Goal: Task Accomplishment & Management: Manage account settings

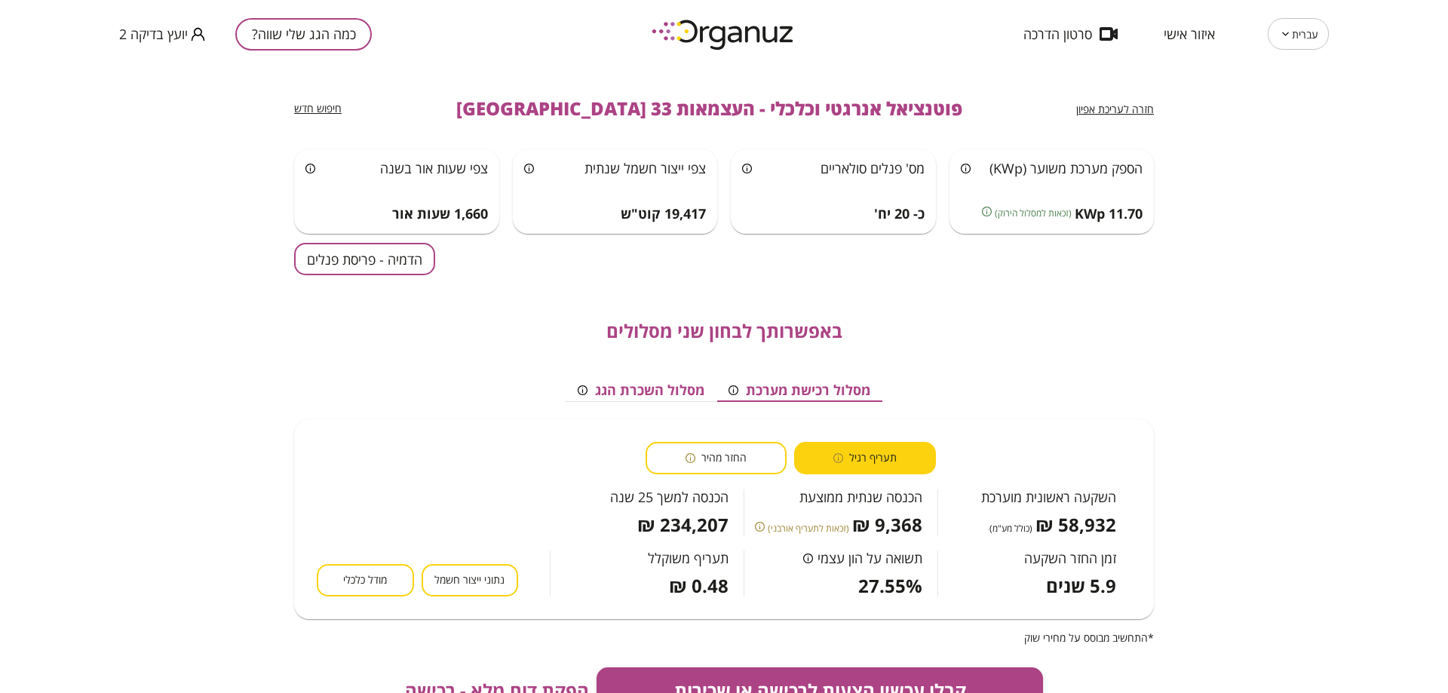
click at [1321, 32] on body "עברית ** ​ איזור אישי סרטון הדרכה כמה הגג שלי שווה? יועץ בדיקה 2 חזרה לעריכת אפ…" at bounding box center [724, 346] width 1448 height 693
click at [295, 32] on div at bounding box center [724, 346] width 1448 height 693
click at [317, 52] on div "כמה הגג שלי שווה? יועץ בדיקה 2" at bounding box center [361, 34] width 484 height 68
click at [311, 44] on button "כמה הגג שלי שווה?" at bounding box center [303, 34] width 136 height 32
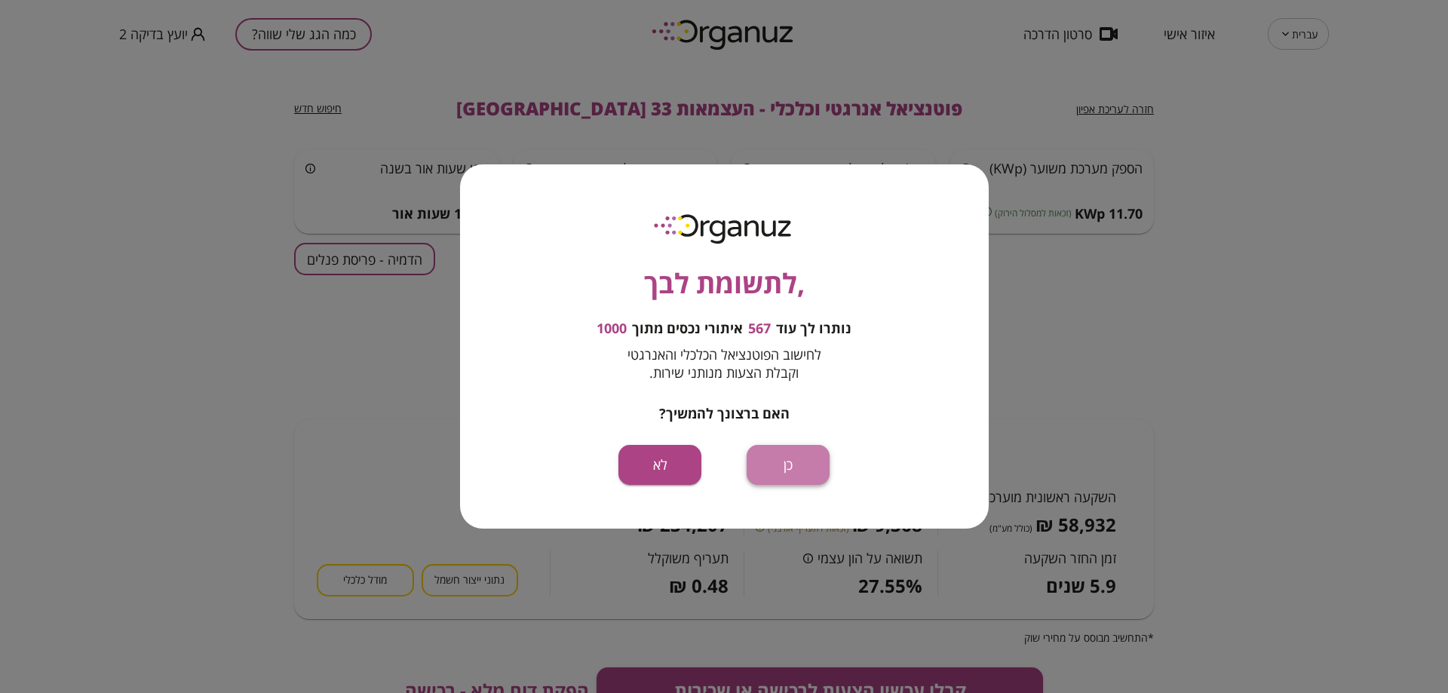
click at [779, 468] on button "כן" at bounding box center [787, 465] width 83 height 40
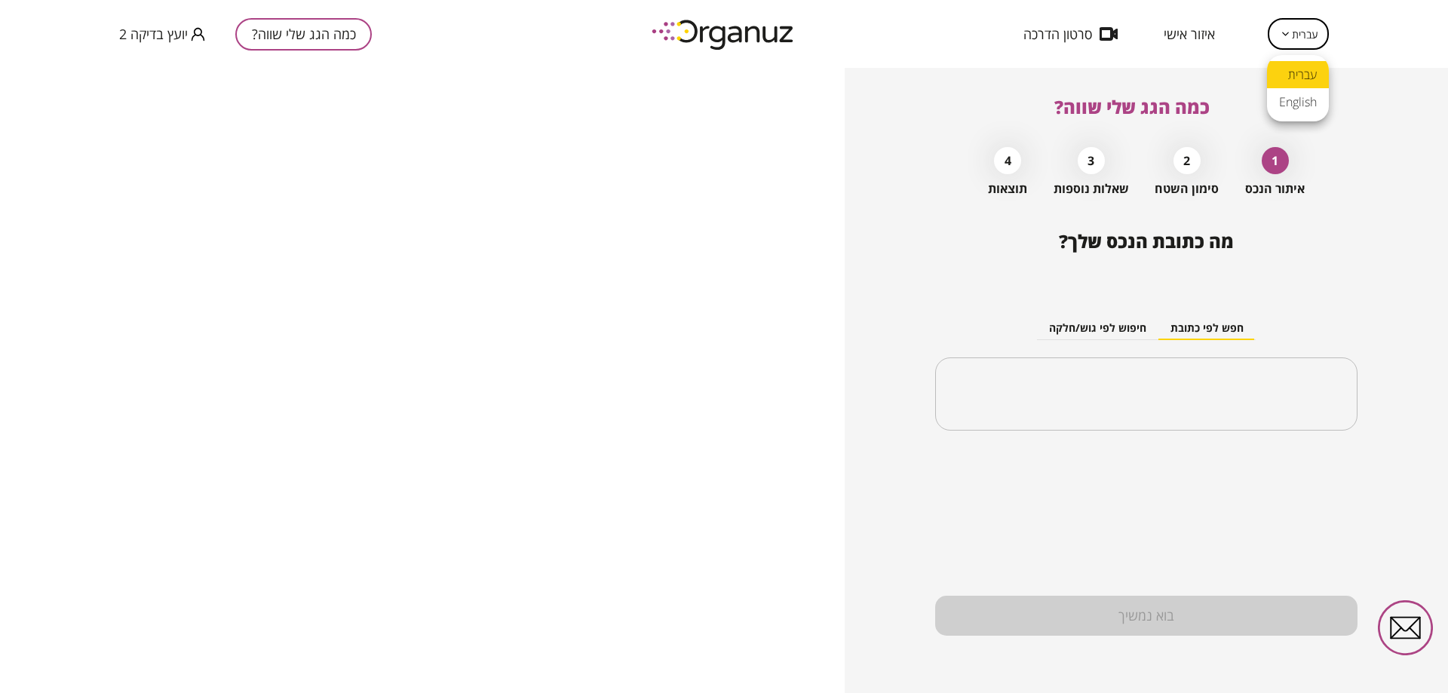
click at [1310, 43] on body "עברית ** ​ איזור אישי סרטון הדרכה כמה הגג שלי שווה? יועץ בדיקה 2 כמה הגג שלי שו…" at bounding box center [724, 346] width 1448 height 693
click at [1297, 95] on li "English" at bounding box center [1298, 101] width 62 height 27
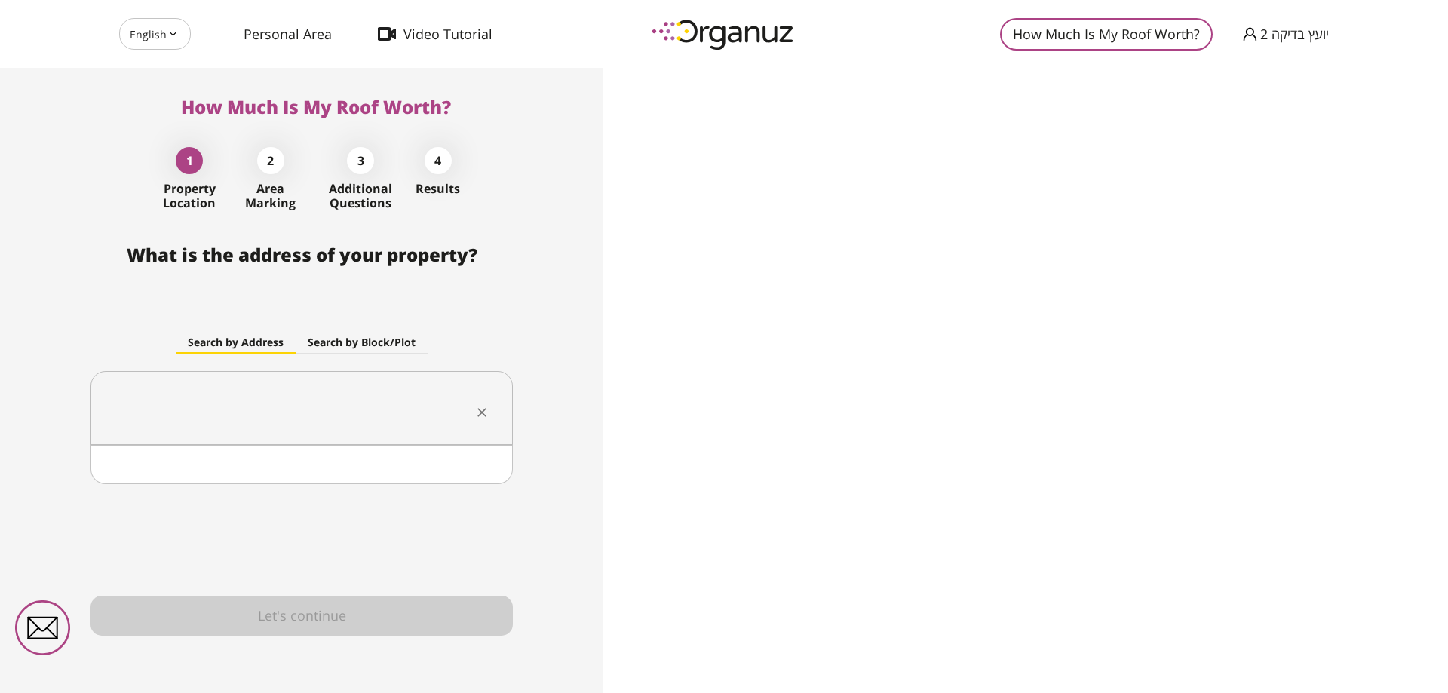
click at [391, 394] on input "text" at bounding box center [296, 408] width 375 height 38
click at [241, 389] on input "text" at bounding box center [296, 408] width 375 height 38
click at [1272, 35] on span "יועץ בדיקה 2" at bounding box center [1294, 33] width 69 height 15
click at [281, 34] on div at bounding box center [724, 346] width 1448 height 693
click at [275, 34] on span "Personal Area" at bounding box center [288, 33] width 88 height 15
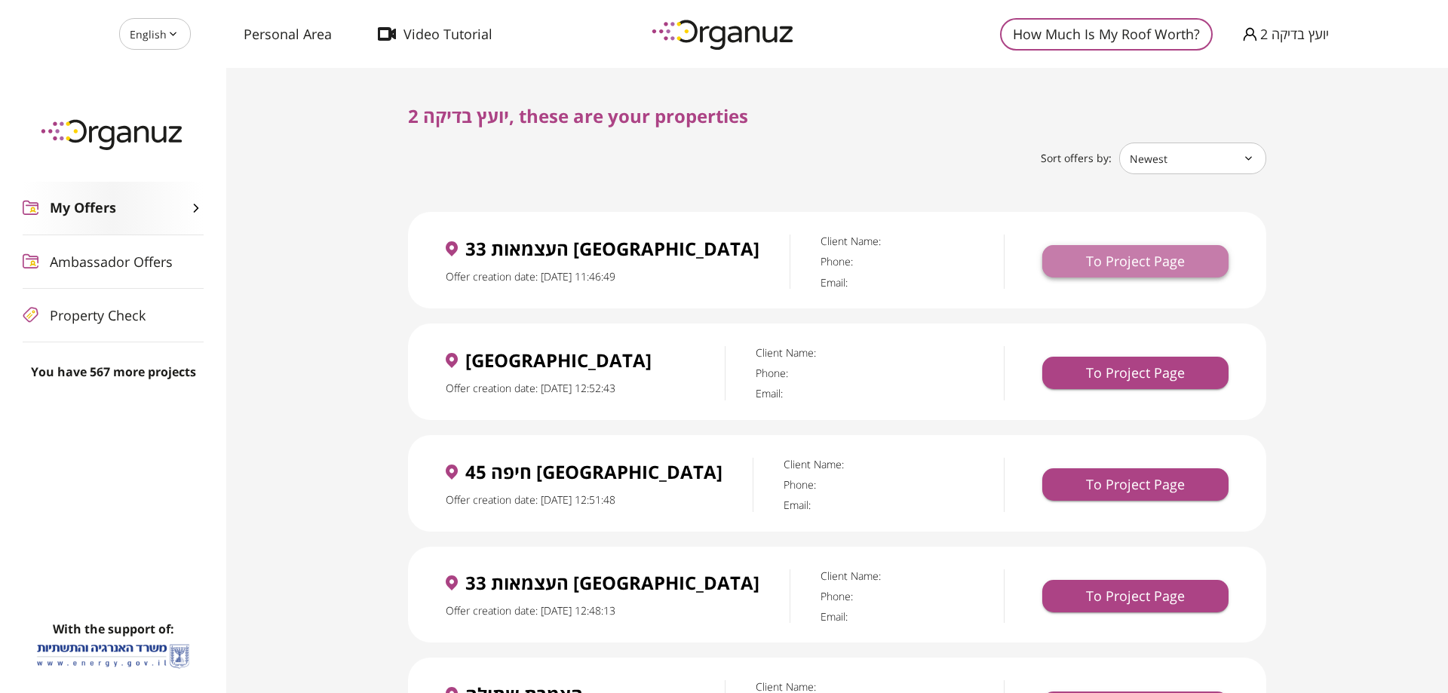
click at [1146, 271] on button "To Project Page" at bounding box center [1135, 261] width 186 height 32
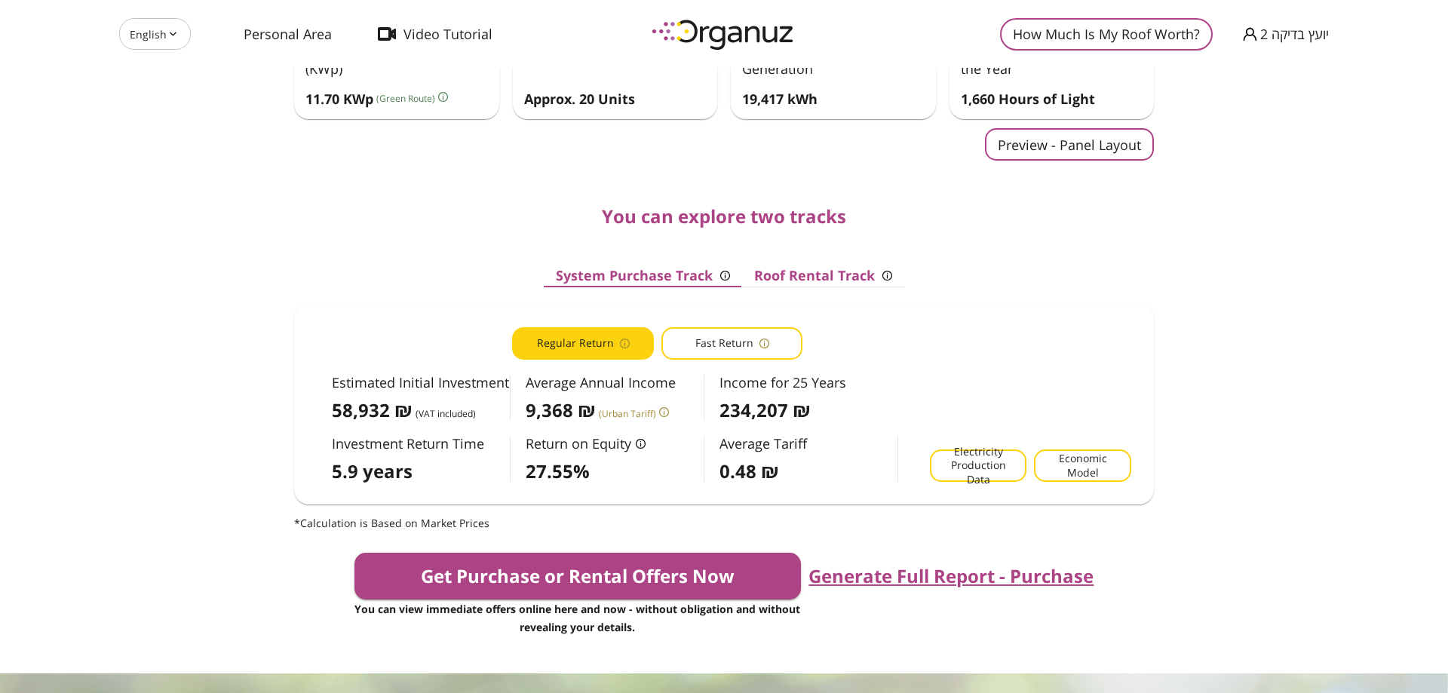
scroll to position [27, 0]
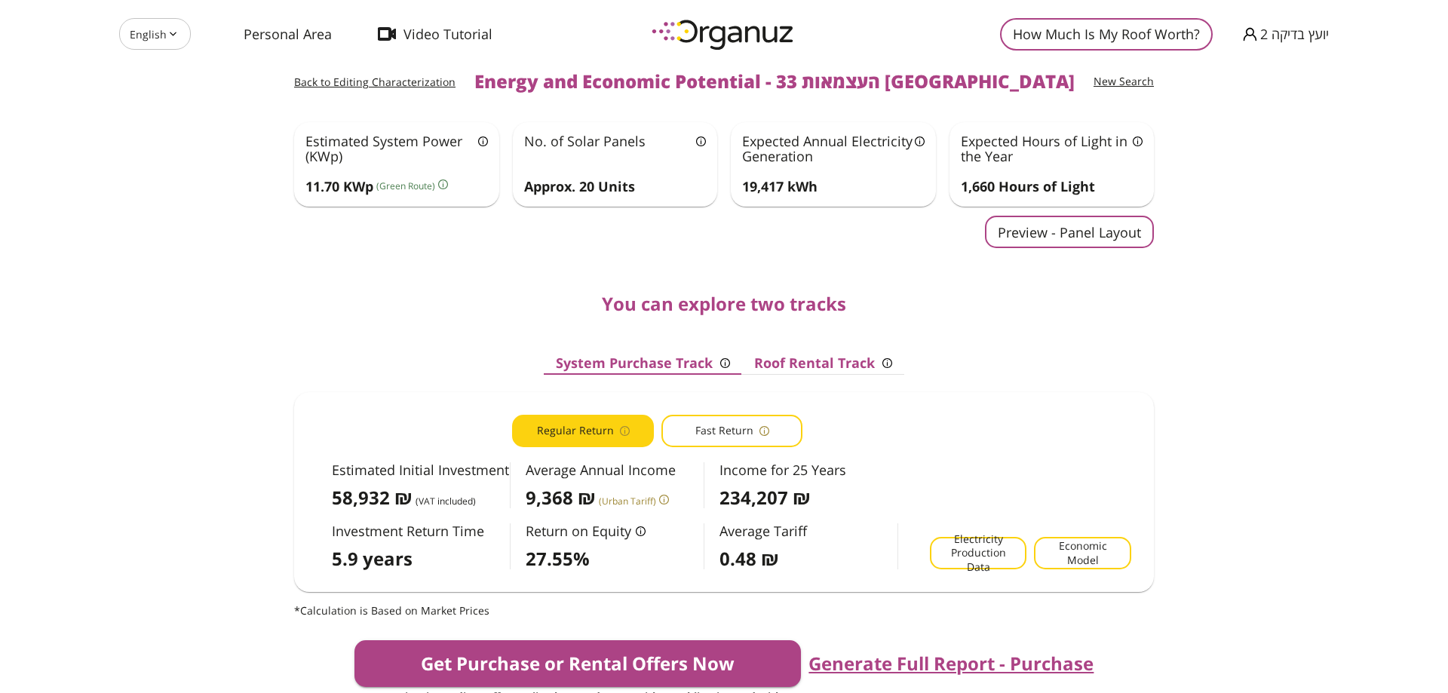
click at [737, 432] on span "Fast Return" at bounding box center [724, 431] width 58 height 14
click at [597, 425] on span "Regular Return" at bounding box center [575, 431] width 77 height 14
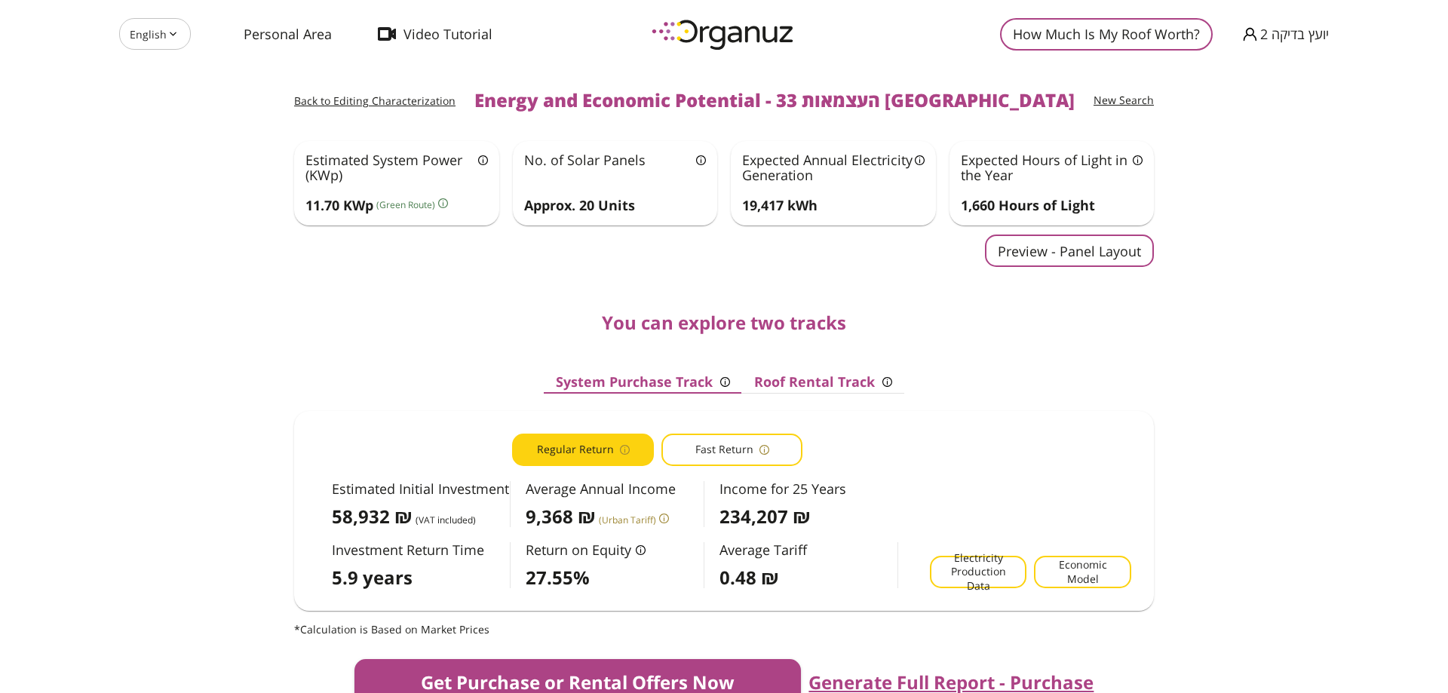
scroll to position [0, 0]
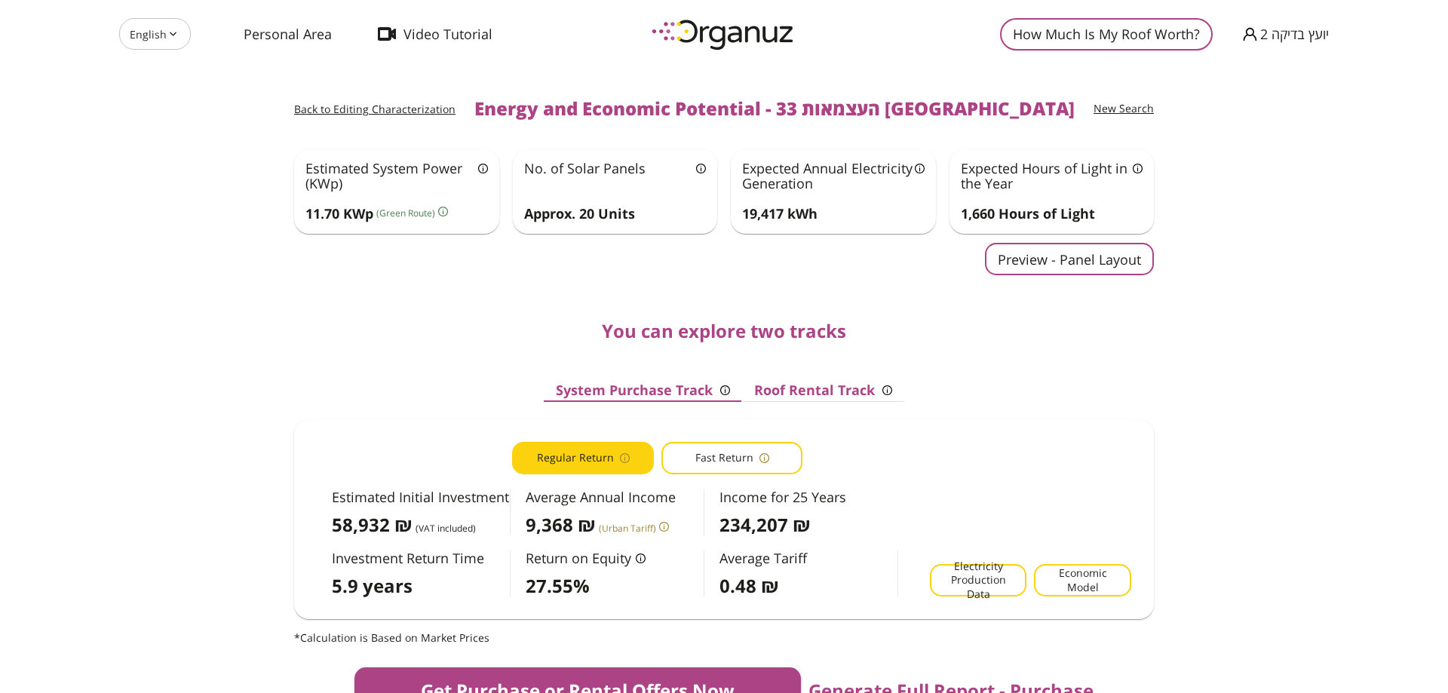
click at [817, 394] on button "Roof Rental Track" at bounding box center [823, 390] width 162 height 23
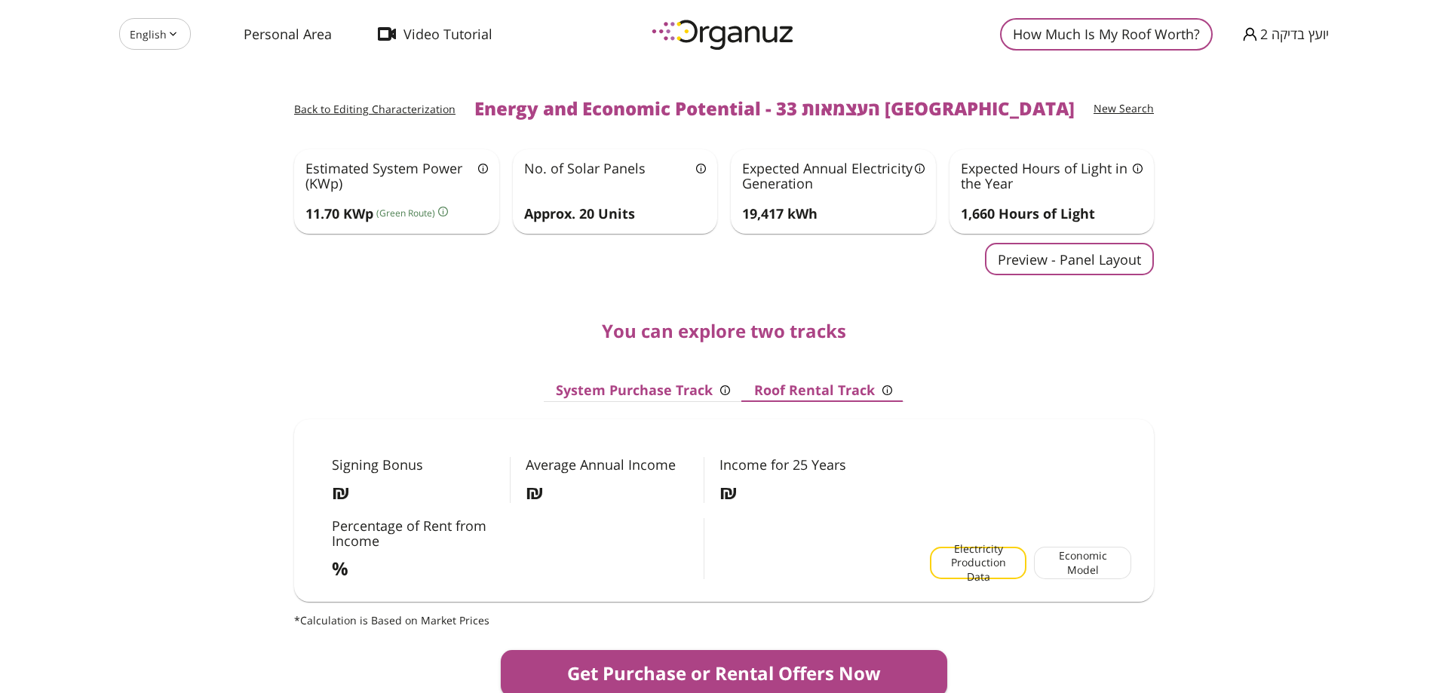
click at [637, 396] on button "System Purchase Track" at bounding box center [643, 390] width 198 height 23
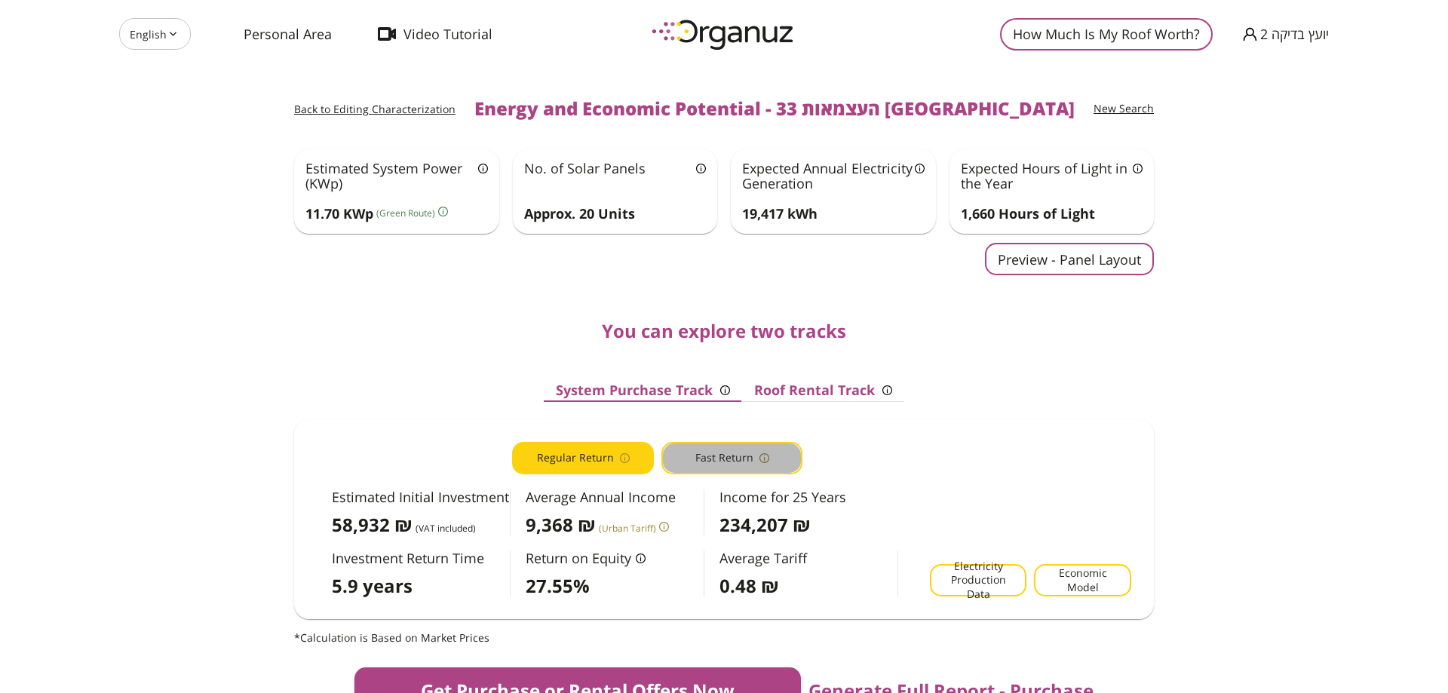
click at [695, 469] on button "Fast Return" at bounding box center [732, 458] width 142 height 32
click at [622, 455] on icon "button" at bounding box center [625, 458] width 10 height 10
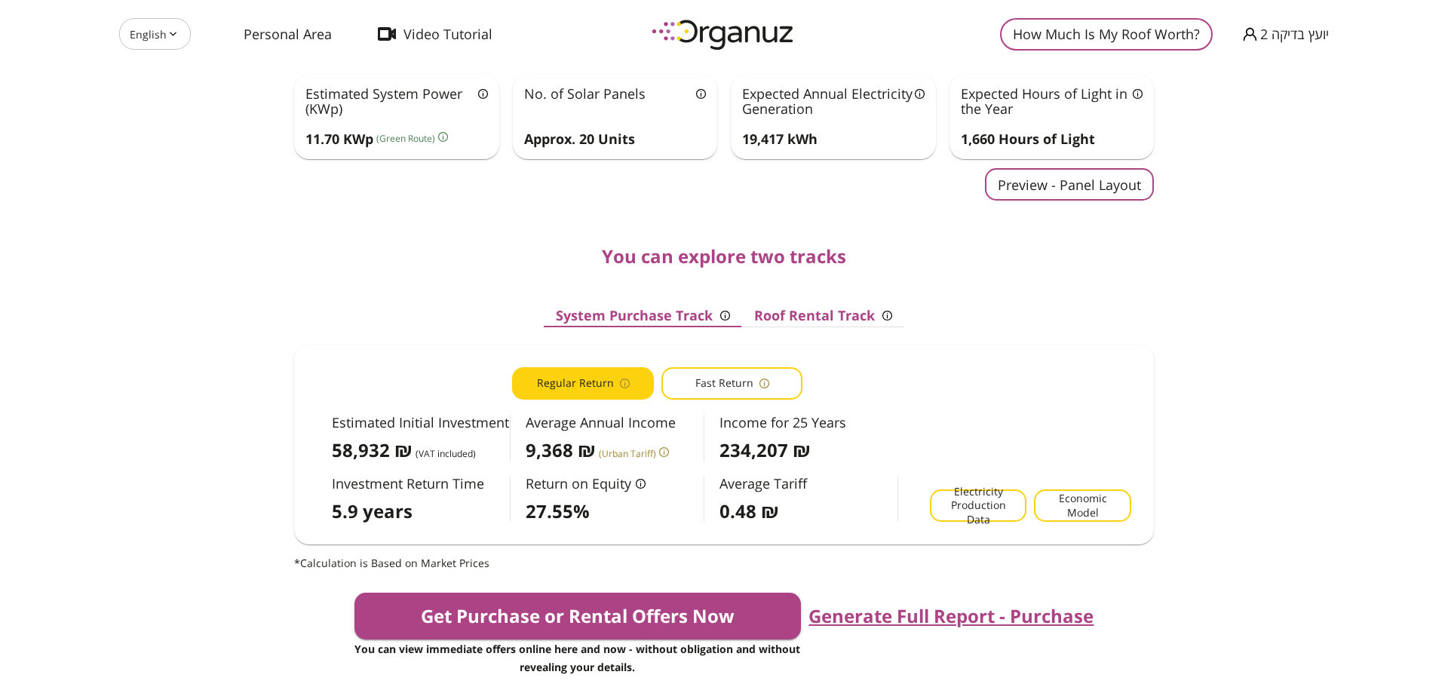
scroll to position [75, 0]
click at [676, 386] on button "Fast Return" at bounding box center [732, 382] width 142 height 32
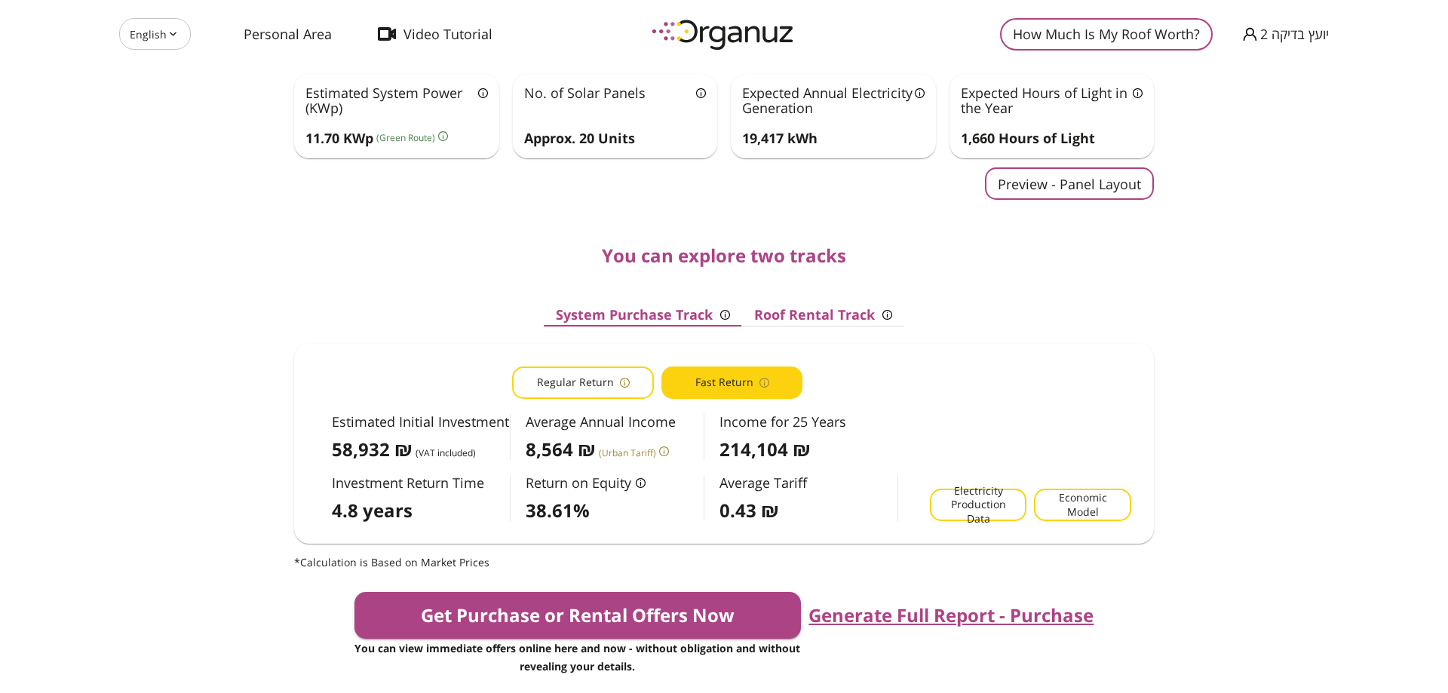
click at [605, 370] on button "Regular Return" at bounding box center [583, 382] width 142 height 32
click at [317, 26] on span "Personal Area" at bounding box center [288, 33] width 88 height 15
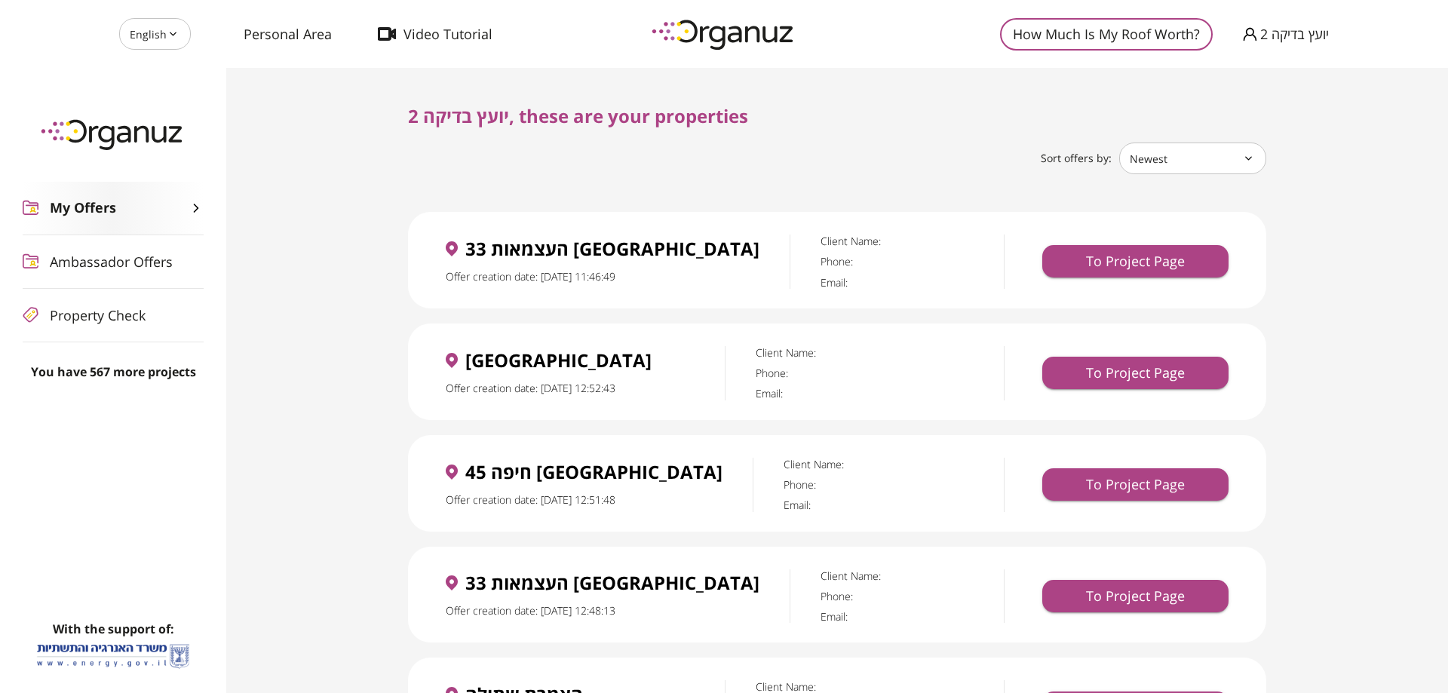
click at [91, 268] on span "Ambassador Offers" at bounding box center [111, 261] width 123 height 15
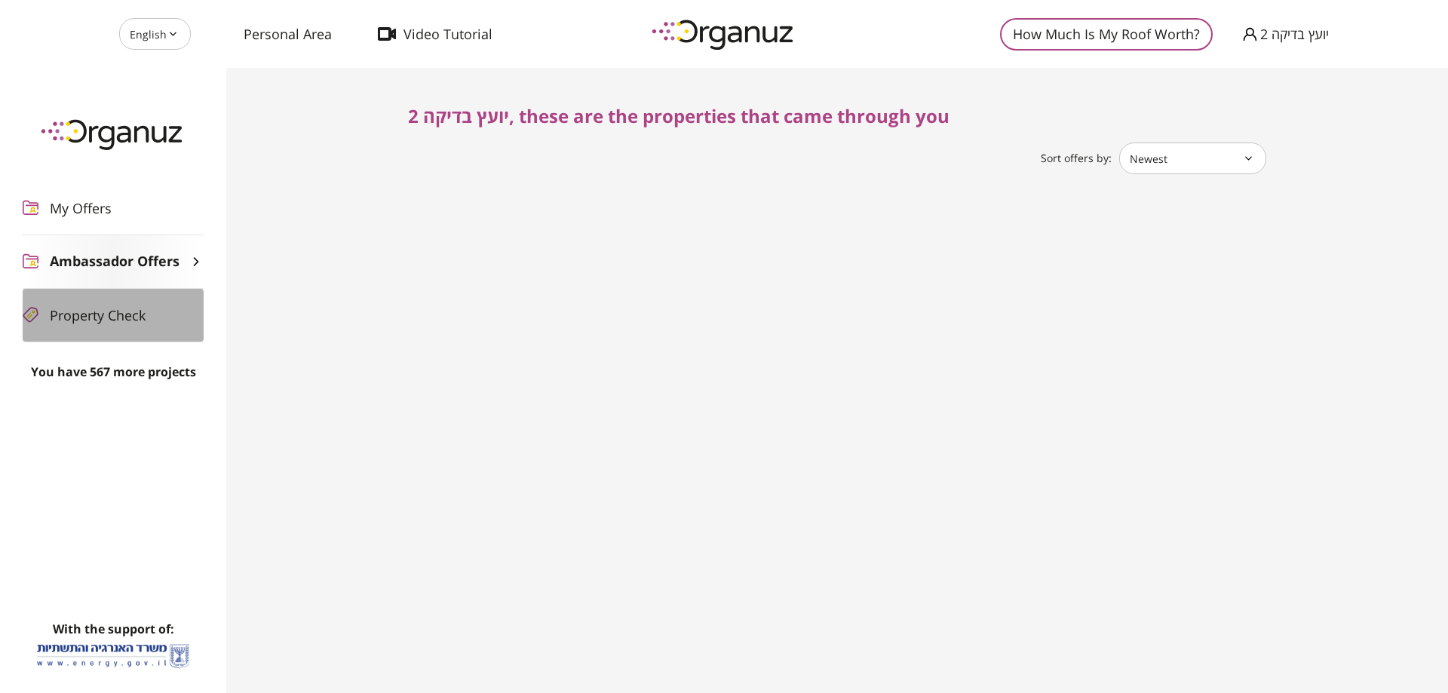
click at [100, 314] on span "Property Check" at bounding box center [98, 315] width 96 height 15
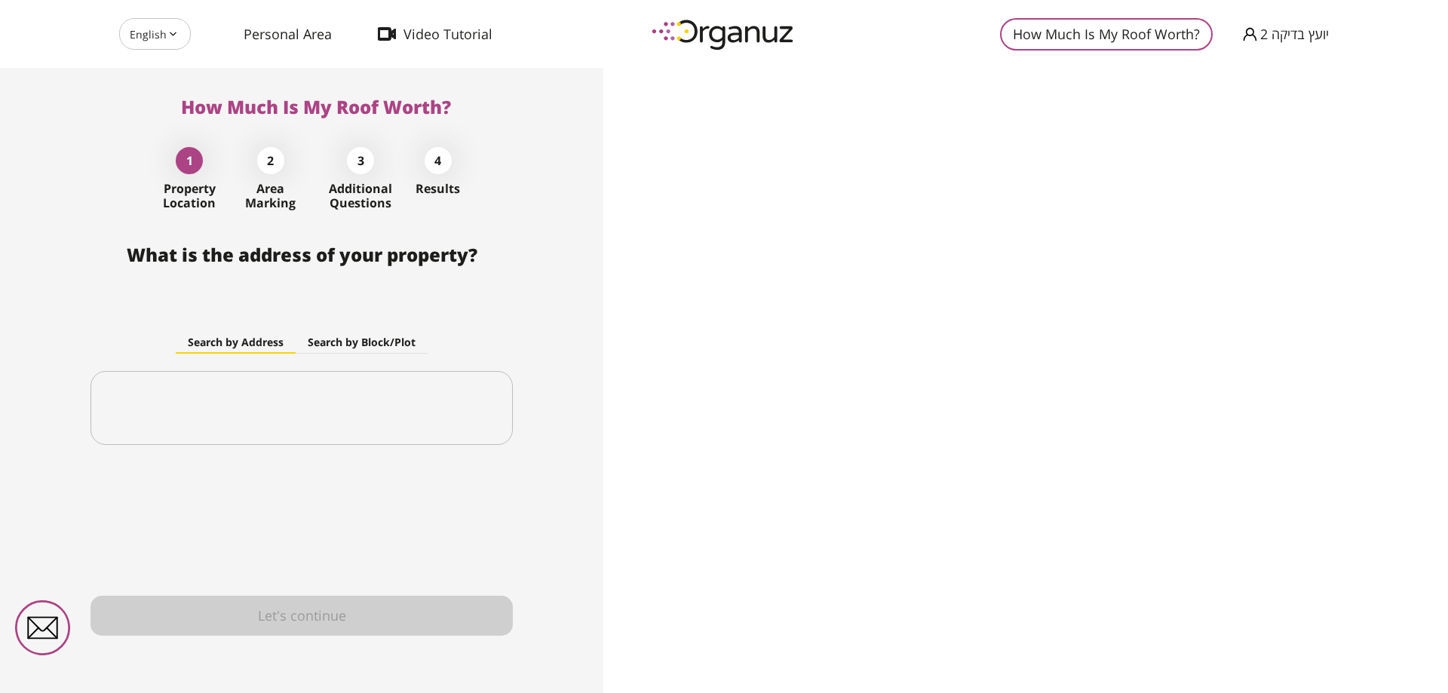
click at [268, 35] on span "Personal Area" at bounding box center [288, 33] width 88 height 15
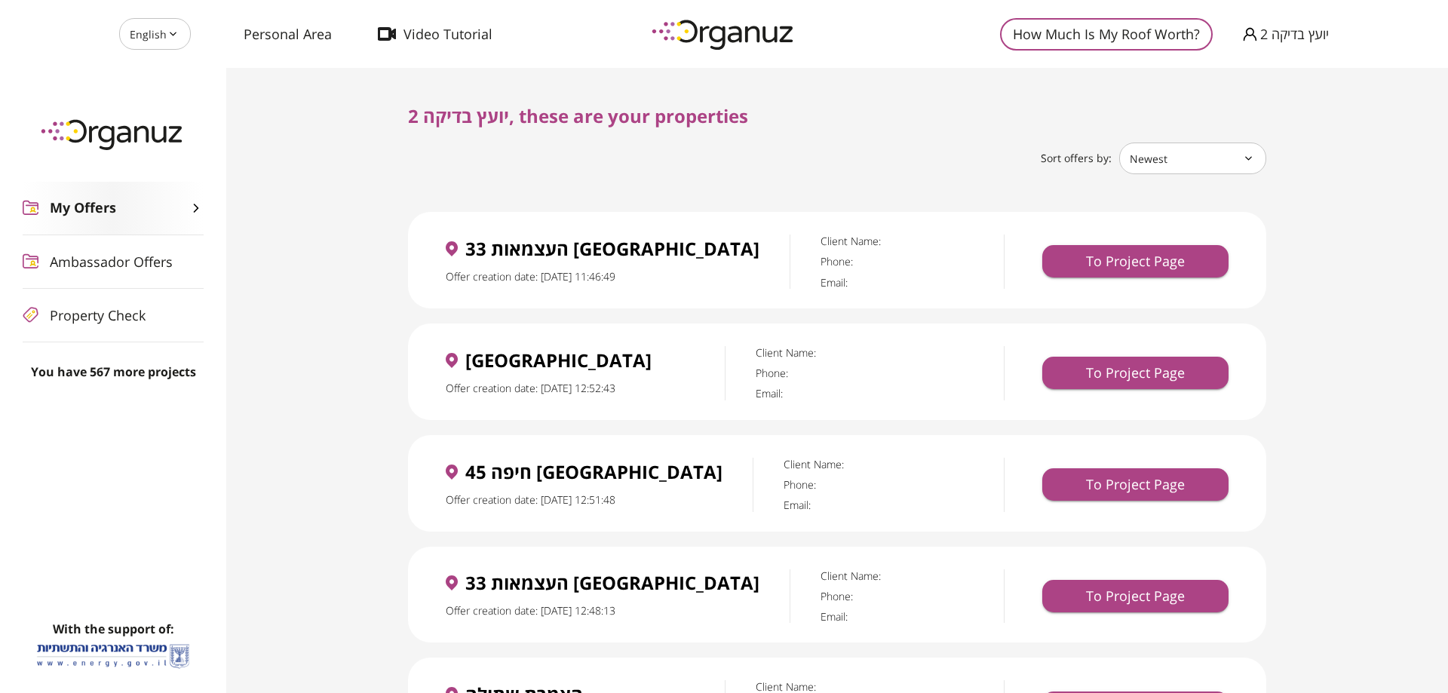
click at [179, 35] on body "English ** ​ Personal Area Video Tutorial How Much Is My Roof Worth? יועץ בדיקה…" at bounding box center [724, 346] width 1448 height 693
click at [152, 76] on li "עברית" at bounding box center [153, 74] width 69 height 27
type input "**"
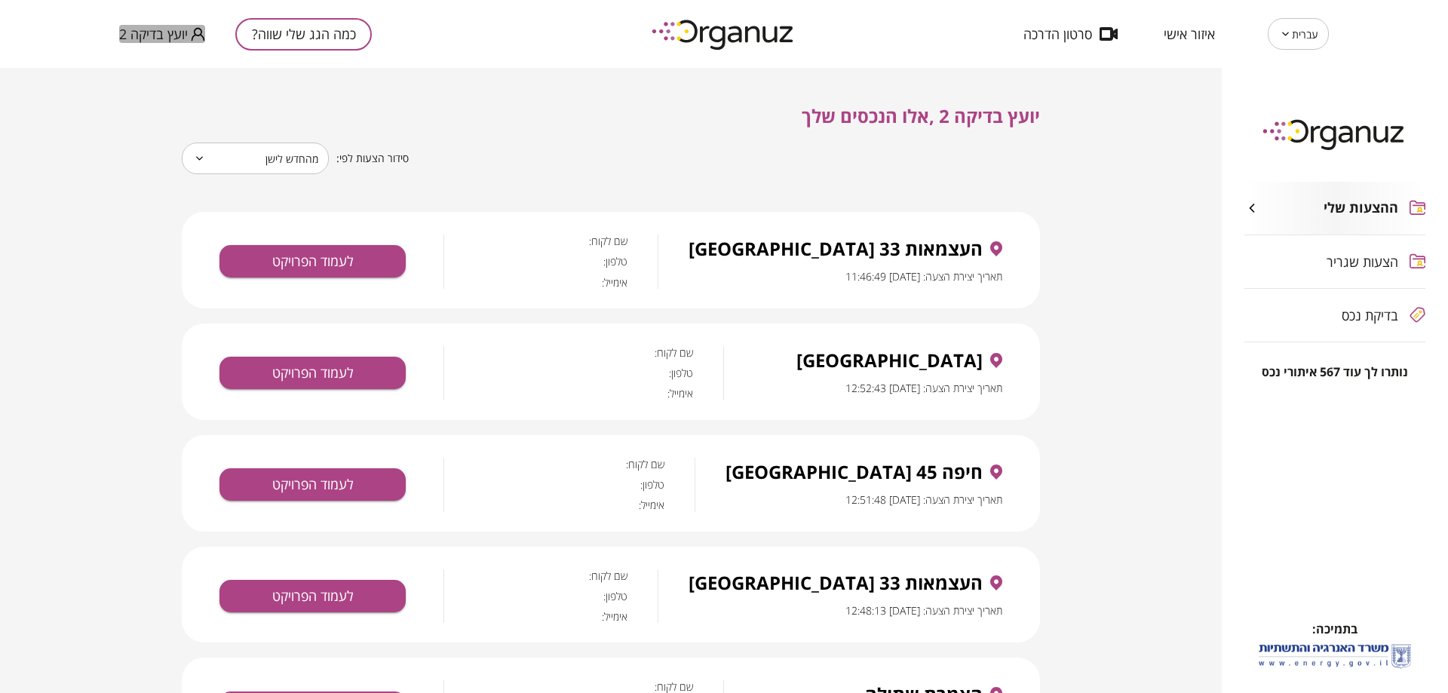
click at [176, 27] on span "יועץ בדיקה 2" at bounding box center [153, 33] width 69 height 15
click at [156, 65] on li "התנתק" at bounding box center [148, 62] width 59 height 27
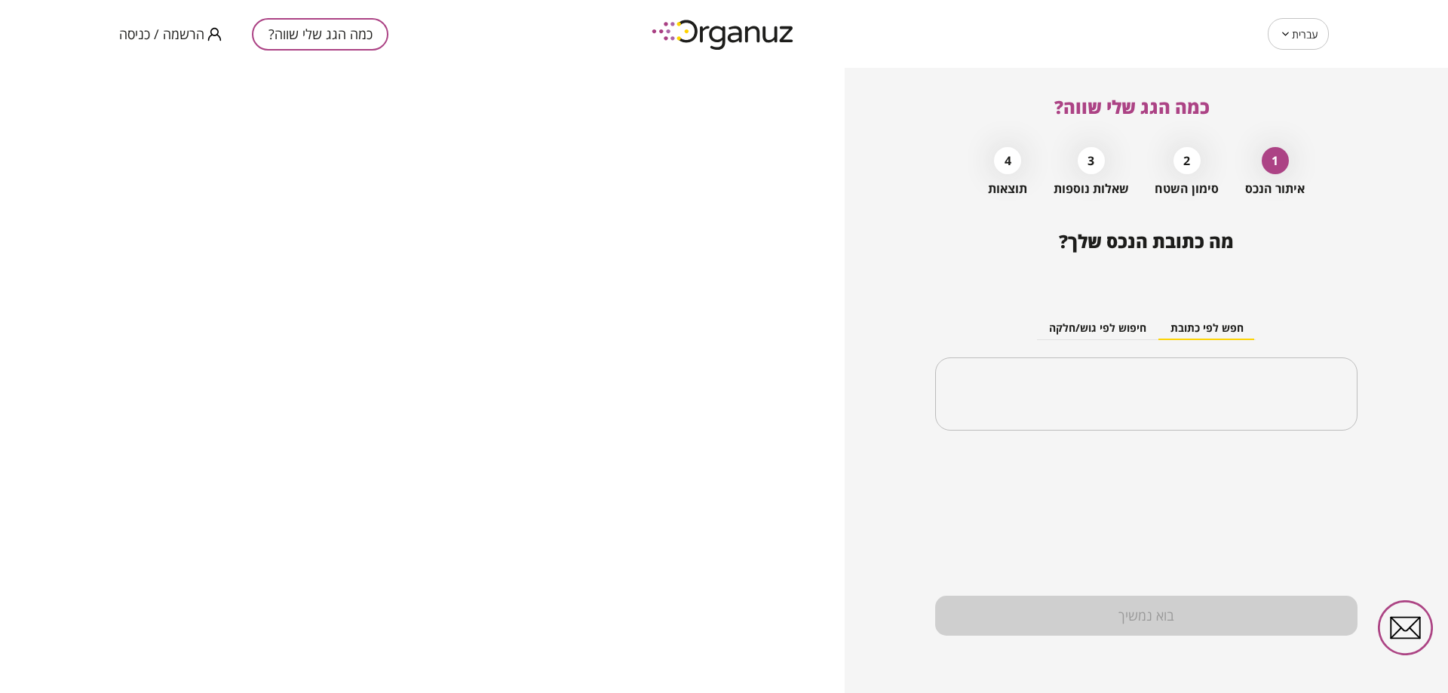
click at [149, 44] on div "כמה הגג שלי שווה? הרשמה / כניסה" at bounding box center [361, 34] width 484 height 68
click at [150, 30] on span "הרשמה / כניסה" at bounding box center [161, 33] width 85 height 15
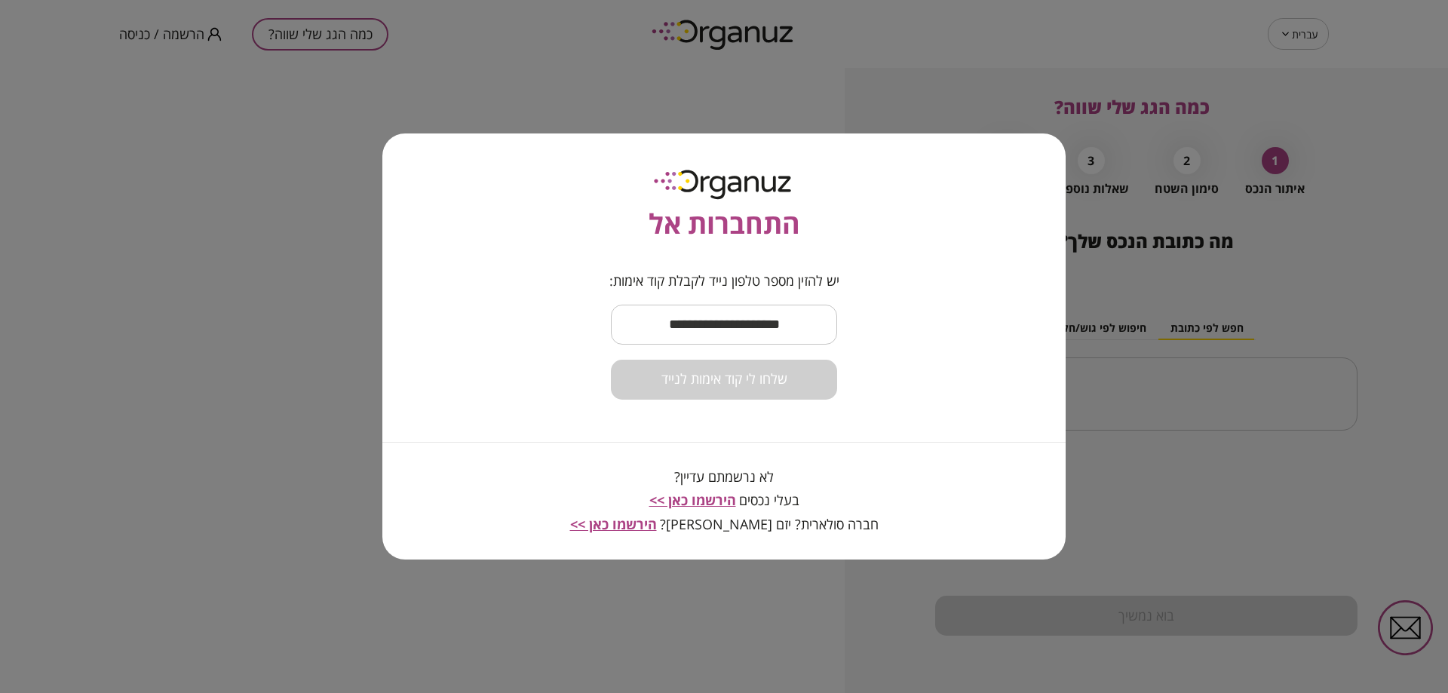
click at [716, 498] on span "הירשמו כאן >>" at bounding box center [692, 500] width 87 height 18
